Goal: Information Seeking & Learning: Learn about a topic

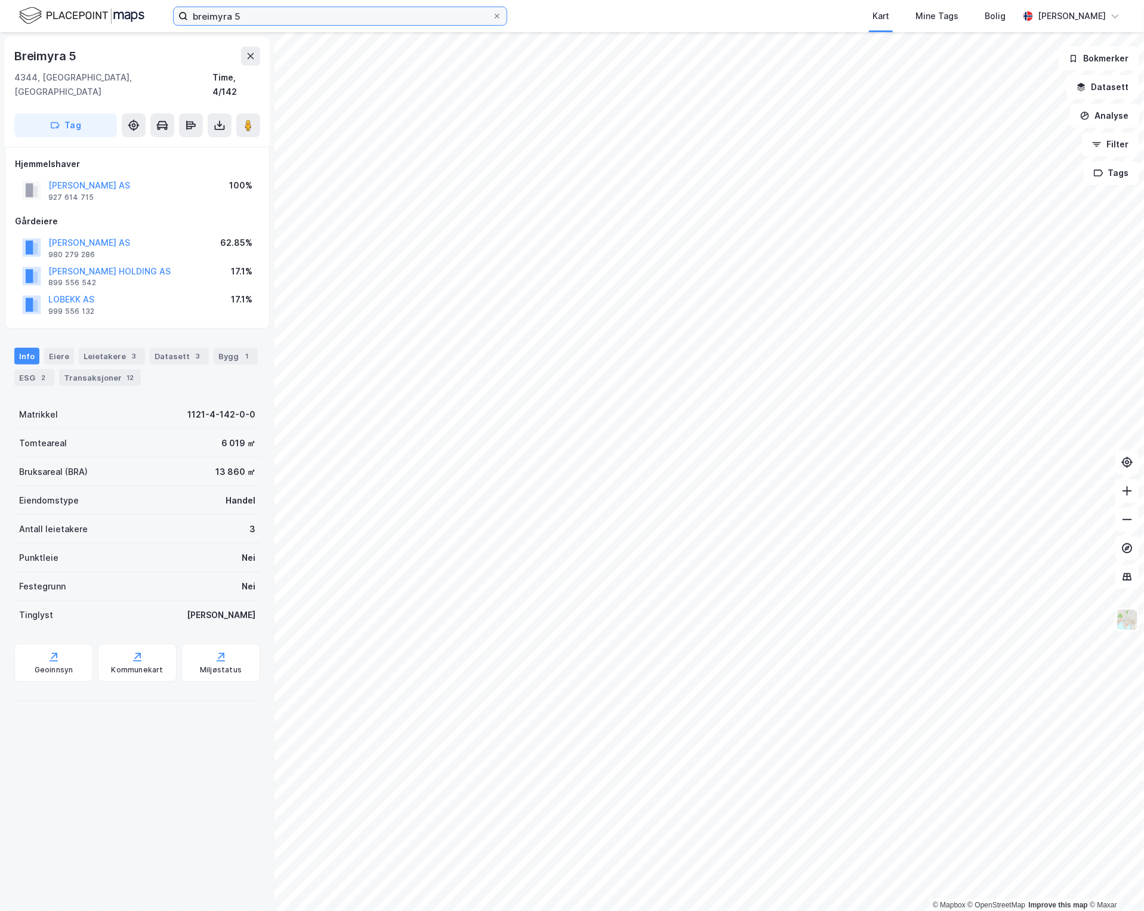
click at [297, 23] on input "breimyra 5" at bounding box center [340, 16] width 304 height 18
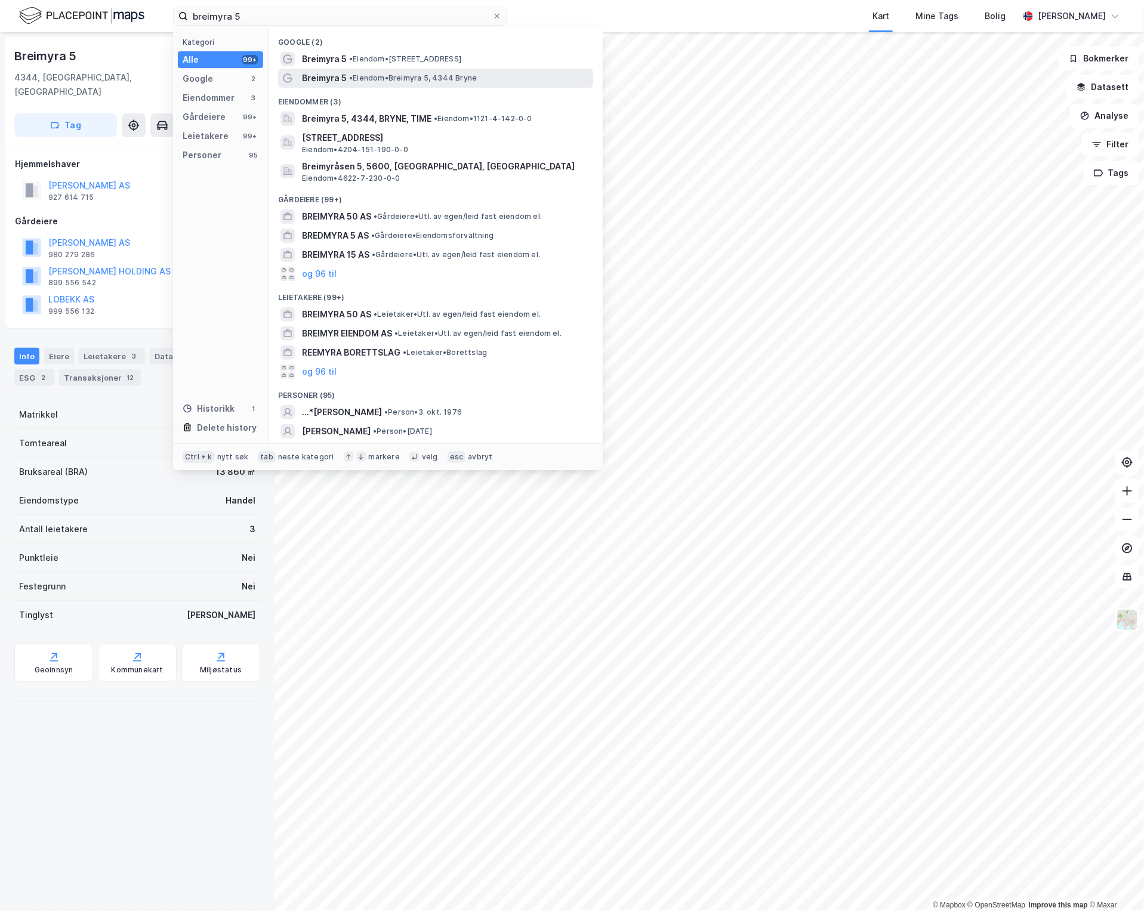
click at [427, 73] on span "• Eiendom • [STREET_ADDRESS]" at bounding box center [413, 78] width 128 height 10
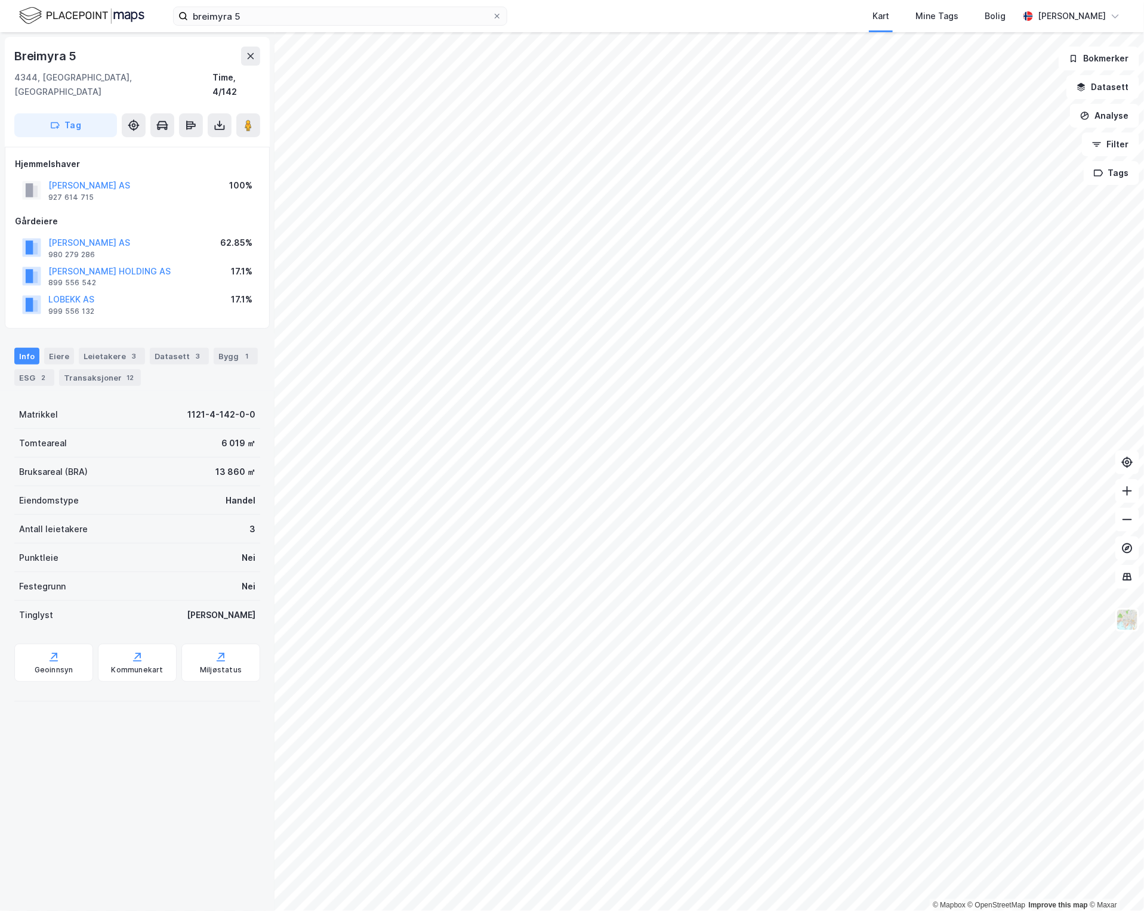
click at [1143, 517] on html "breimyra 5 Kart Mine Tags [PERSON_NAME] [PERSON_NAME] © Mapbox © OpenStreetMap …" at bounding box center [572, 455] width 1144 height 911
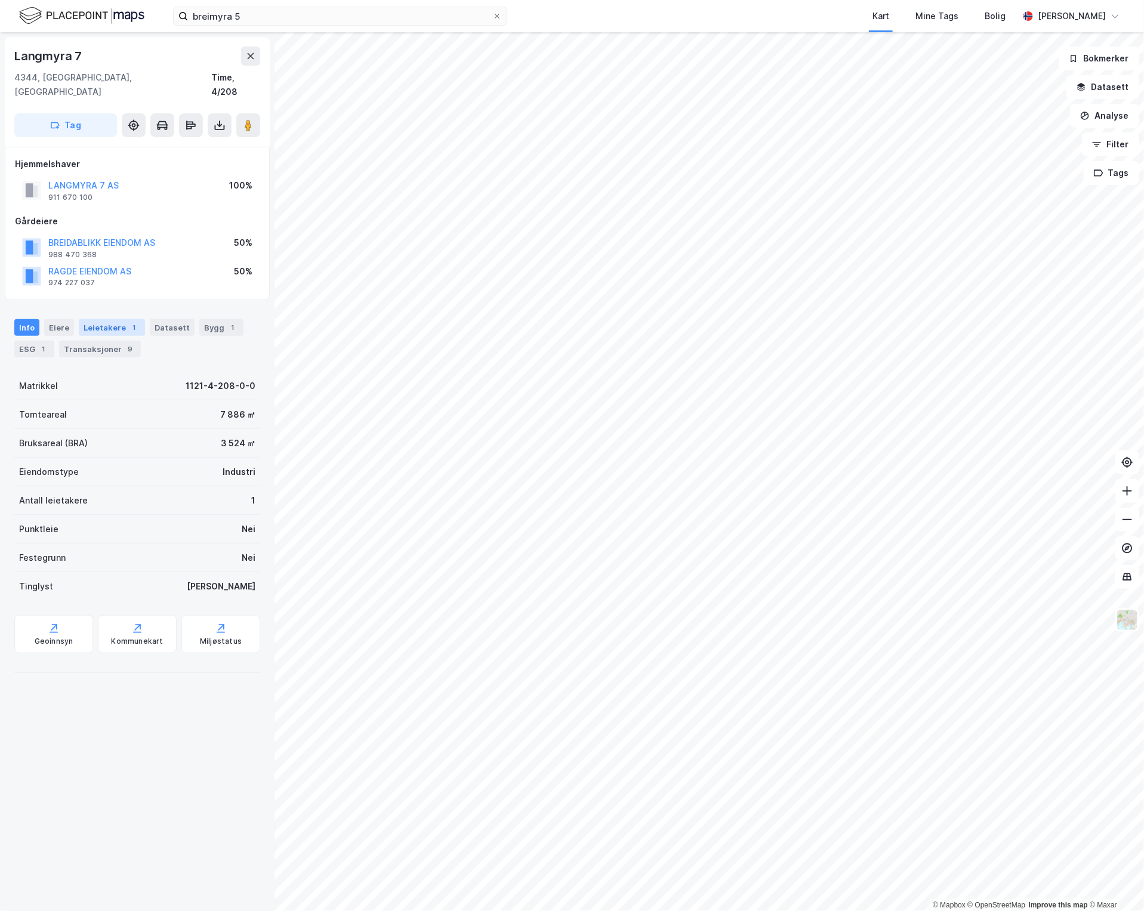
click at [128, 322] on div "1" at bounding box center [134, 328] width 12 height 12
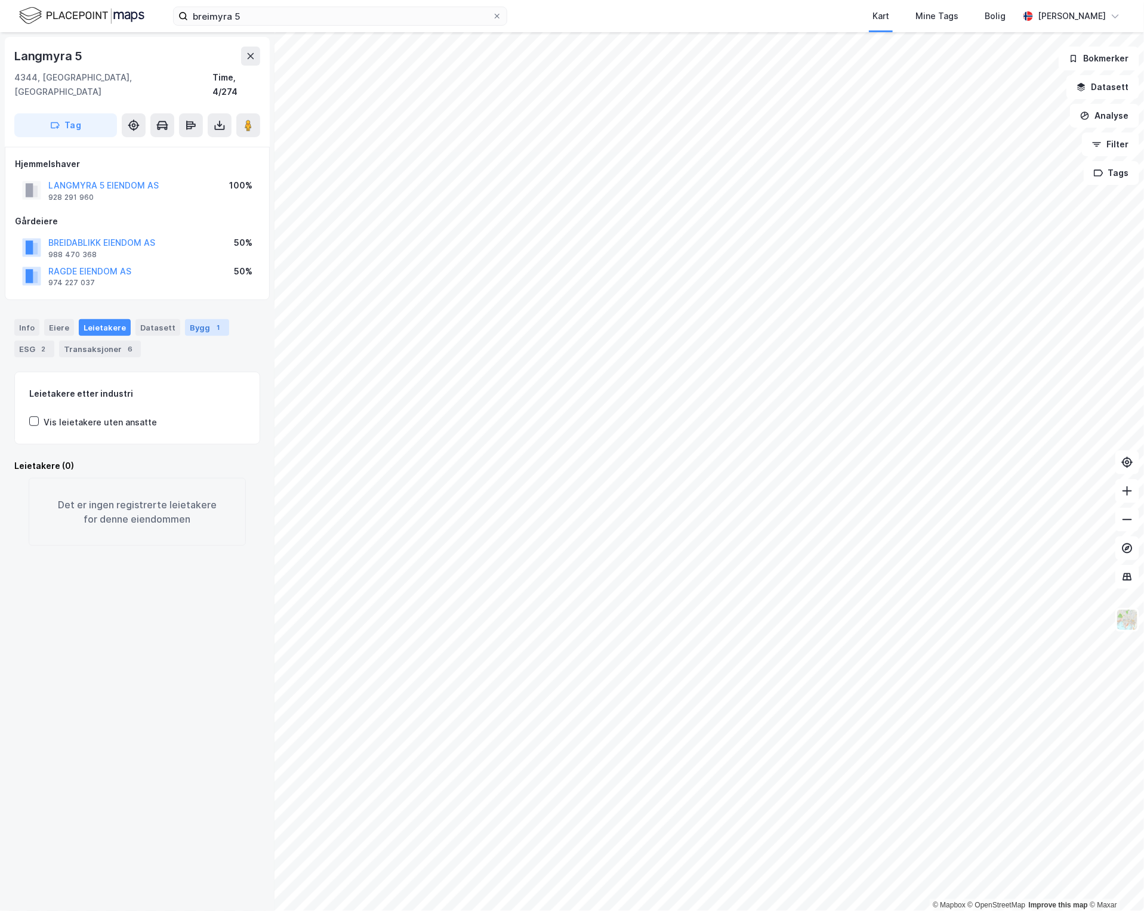
click at [212, 322] on div "1" at bounding box center [218, 328] width 12 height 12
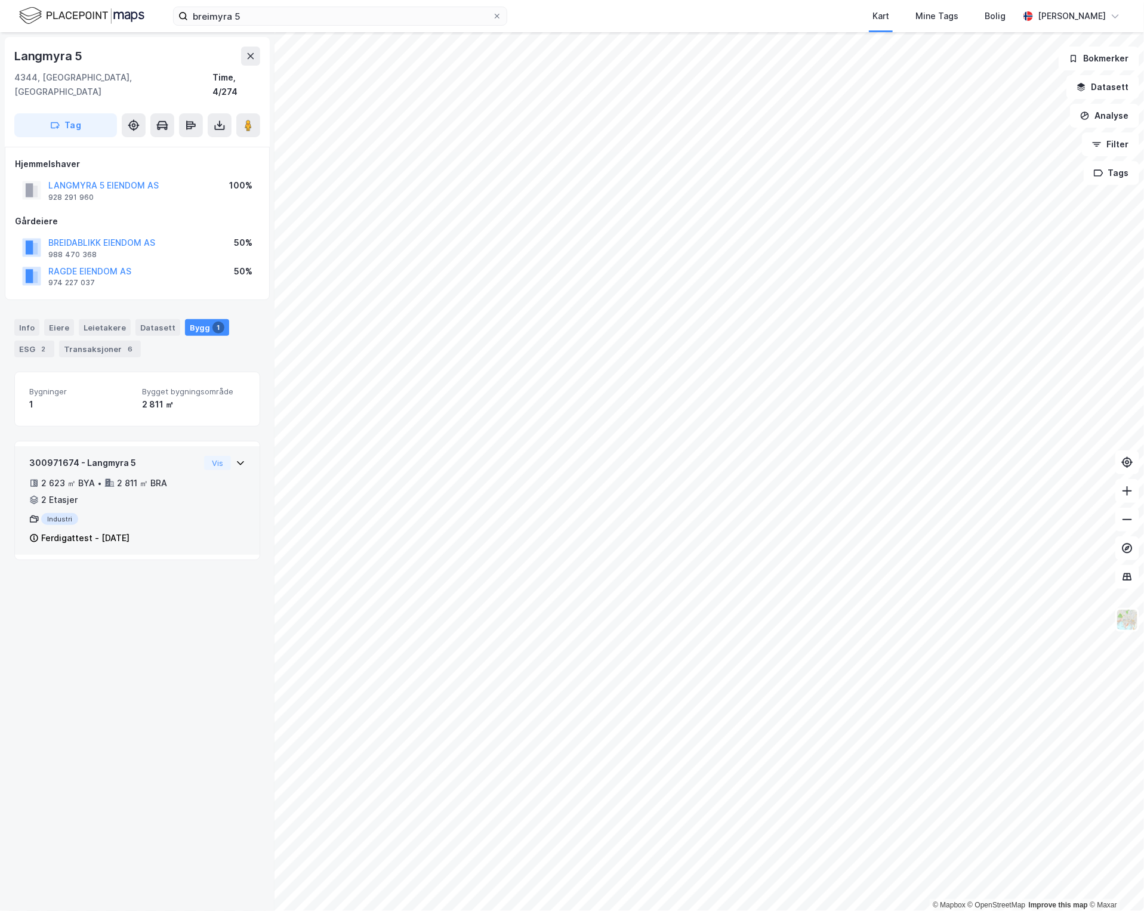
click at [195, 509] on div "300971674 - Langmyra 5 2 623 ㎡ BYA • 2 811 ㎡ BRA • 2 Etasjer Industri Ferdigatt…" at bounding box center [137, 505] width 216 height 99
